Goal: Task Accomplishment & Management: Manage account settings

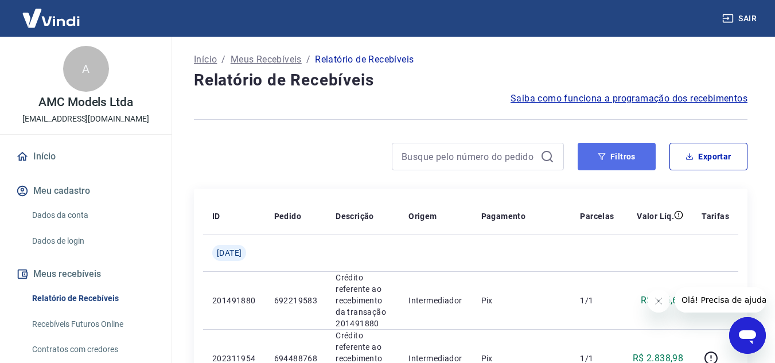
click at [628, 153] on button "Filtros" at bounding box center [617, 157] width 78 height 28
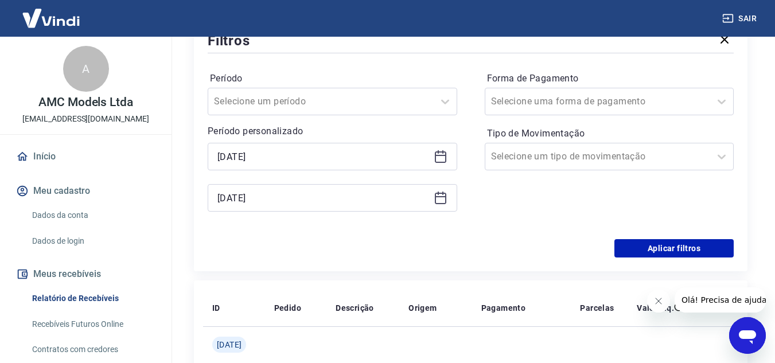
scroll to position [172, 0]
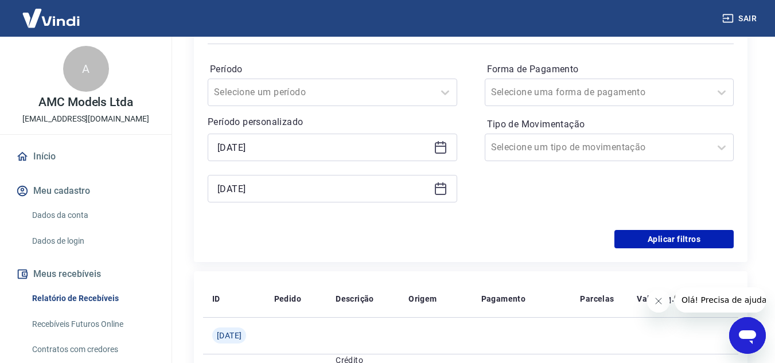
click at [438, 149] on icon at bounding box center [441, 148] width 14 height 14
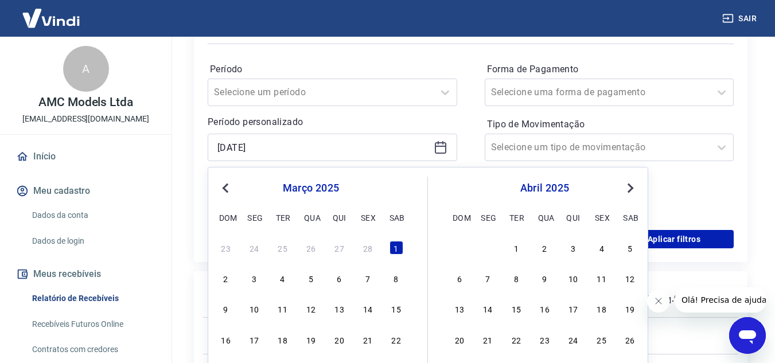
click at [227, 185] on span "Previous Month" at bounding box center [227, 187] width 0 height 13
drag, startPoint x: 396, startPoint y: 249, endPoint x: 406, endPoint y: 234, distance: 17.8
click at [396, 248] on div "1" at bounding box center [397, 248] width 14 height 14
type input "[DATE]"
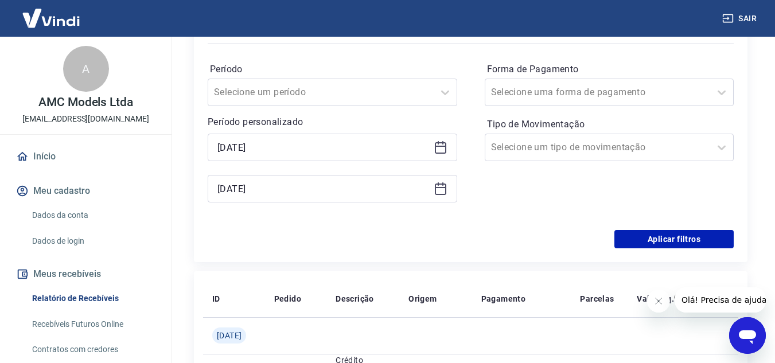
click at [438, 185] on icon at bounding box center [441, 189] width 14 height 14
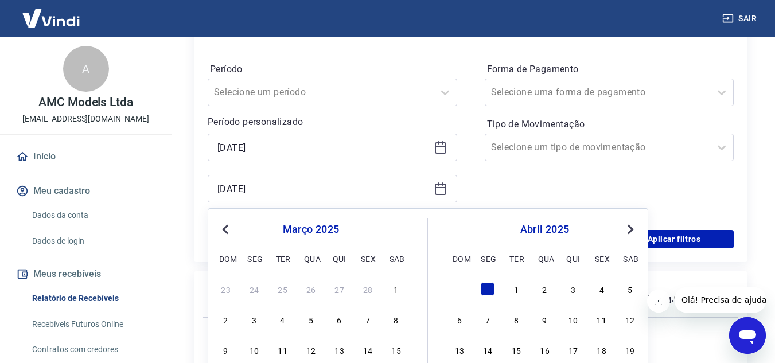
click at [227, 227] on span "Previous Month" at bounding box center [227, 229] width 0 height 13
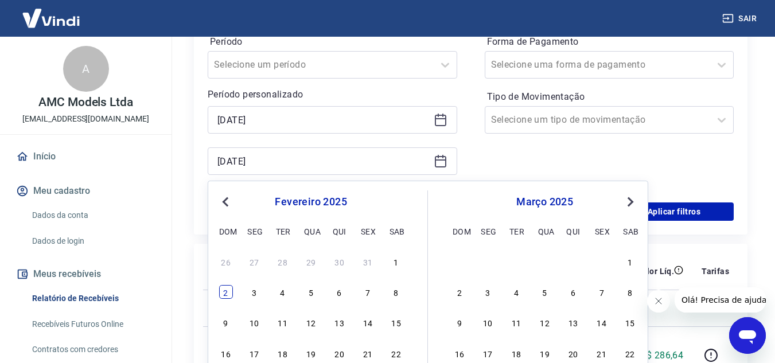
scroll to position [287, 0]
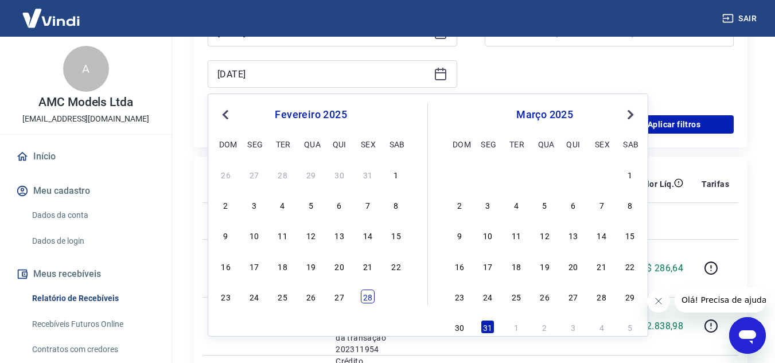
click at [369, 296] on div "28" at bounding box center [368, 297] width 14 height 14
type input "[DATE]"
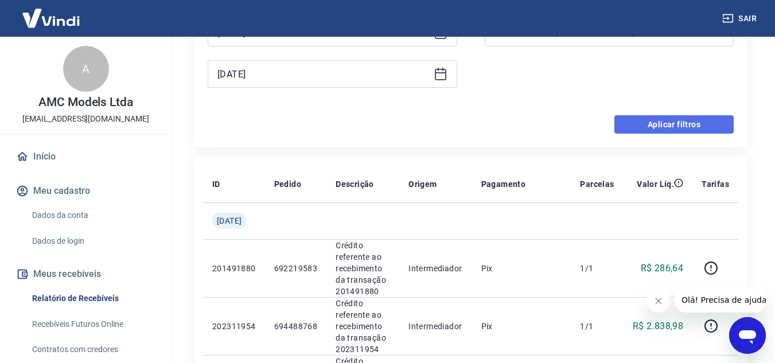
click at [647, 123] on button "Aplicar filtros" at bounding box center [673, 124] width 119 height 18
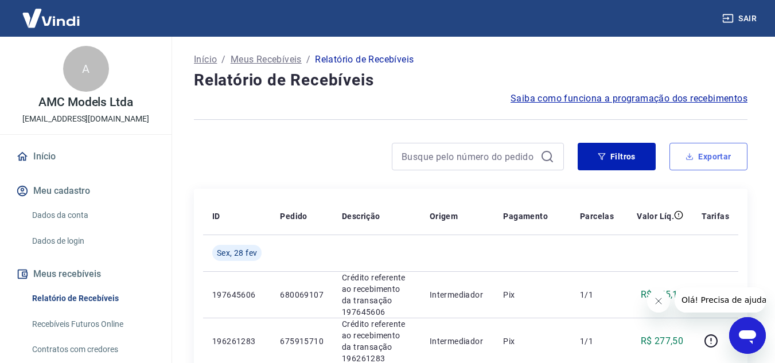
click at [704, 155] on button "Exportar" at bounding box center [708, 157] width 78 height 28
type input "[DATE]"
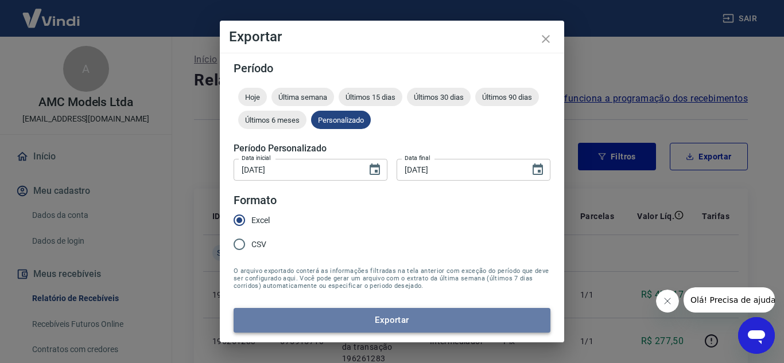
click at [384, 321] on button "Exportar" at bounding box center [391, 320] width 317 height 24
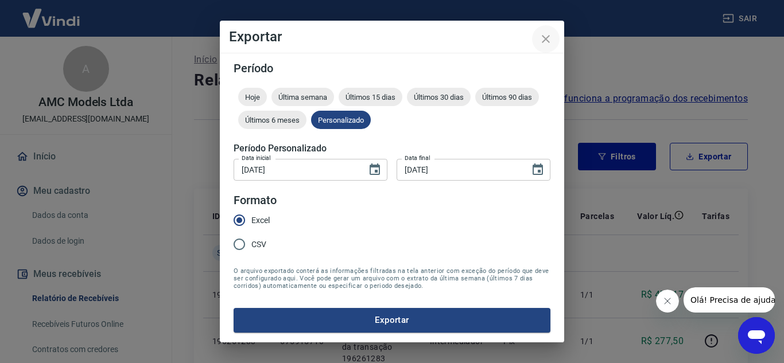
click at [544, 34] on icon "close" at bounding box center [546, 39] width 14 height 14
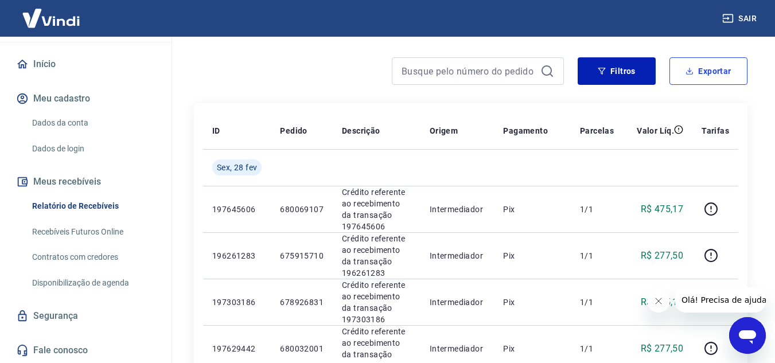
scroll to position [115, 0]
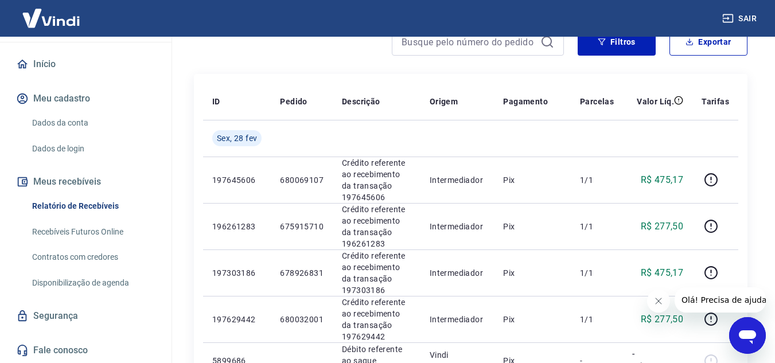
click at [72, 264] on link "Contratos com credores" at bounding box center [93, 258] width 130 height 24
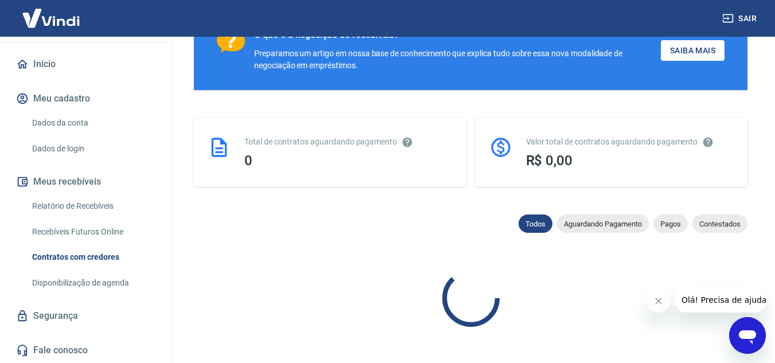
scroll to position [259, 0]
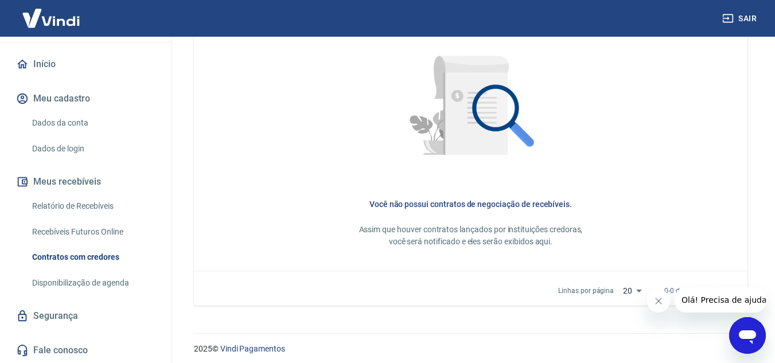
click at [47, 298] on div "Início Meu cadastro Dados da conta Dados de login Meus recebíveis Relatório de …" at bounding box center [86, 208] width 172 height 312
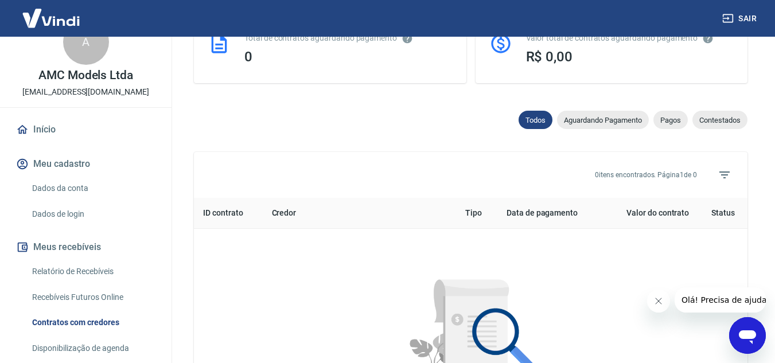
scroll to position [57, 0]
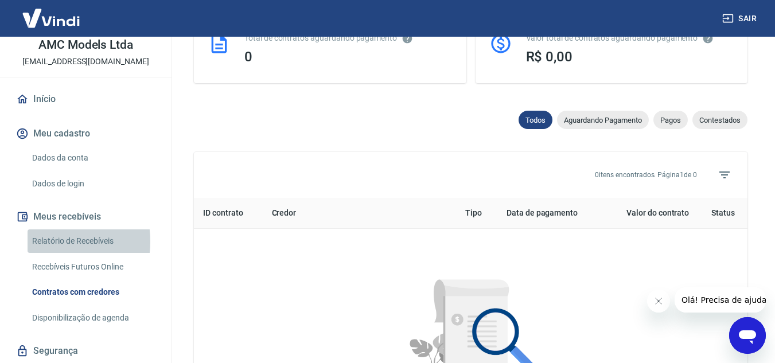
click at [40, 242] on link "Relatório de Recebíveis" at bounding box center [93, 241] width 130 height 24
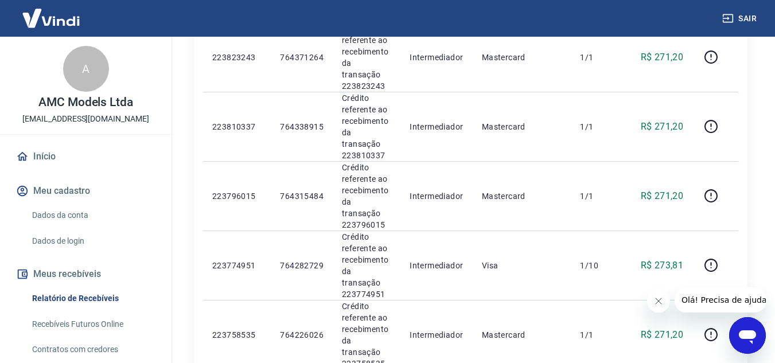
click at [30, 155] on link "Início" at bounding box center [86, 156] width 144 height 25
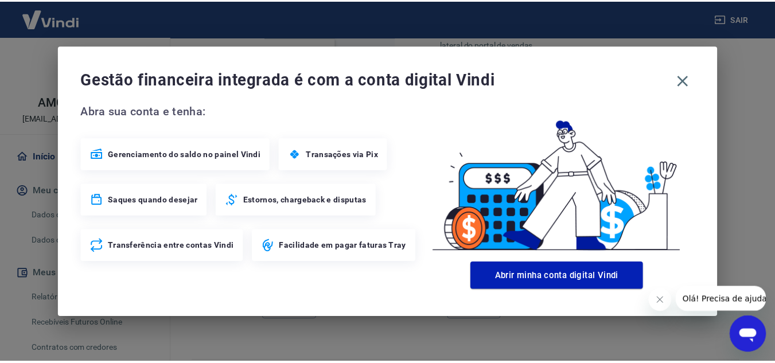
scroll to position [619, 0]
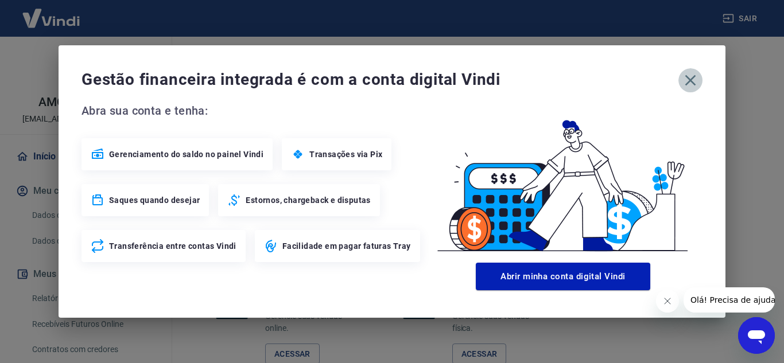
click at [692, 77] on icon "button" at bounding box center [690, 80] width 11 height 11
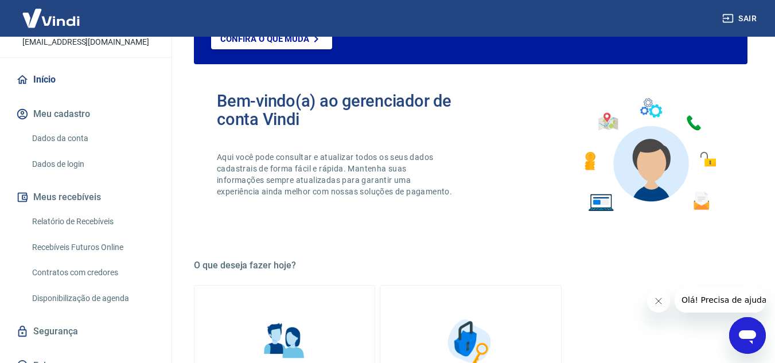
scroll to position [92, 0]
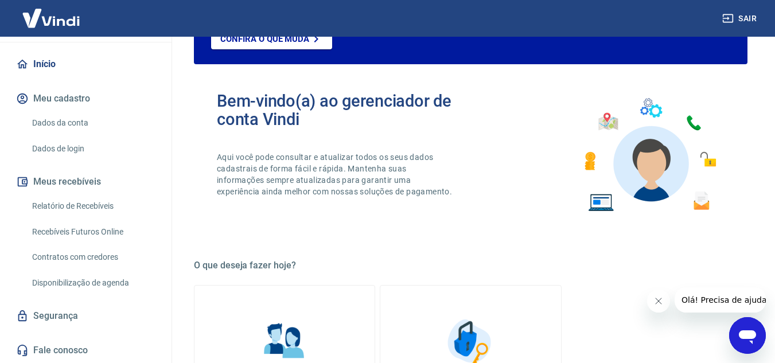
click at [50, 183] on button "Meus recebíveis" at bounding box center [86, 181] width 144 height 25
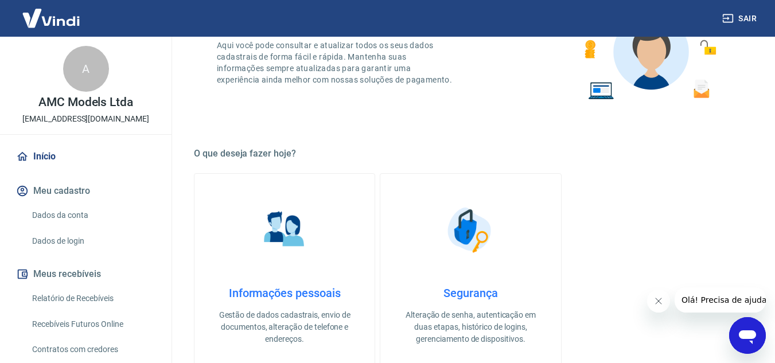
scroll to position [172, 0]
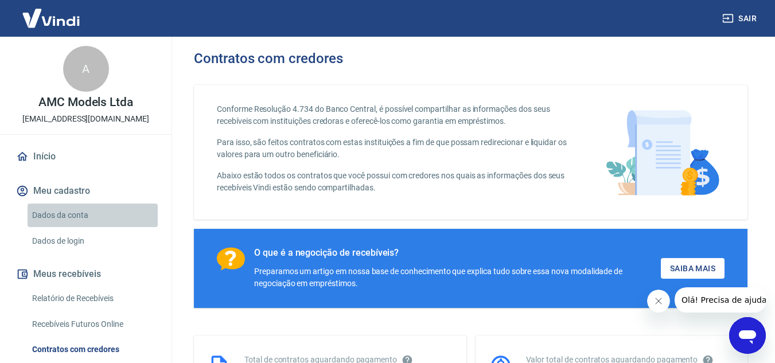
click at [125, 203] on div "Início Meu cadastro Dados da conta Dados de login Meus recebíveis Relatório de …" at bounding box center [86, 300] width 172 height 312
